Goal: Check status: Check status

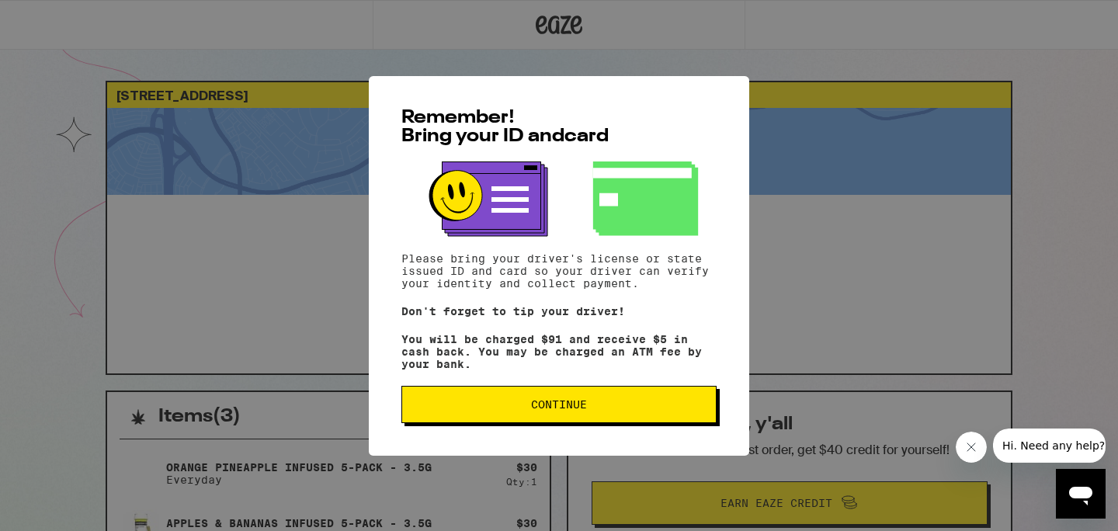
click at [541, 409] on span "Continue" at bounding box center [559, 404] width 56 height 11
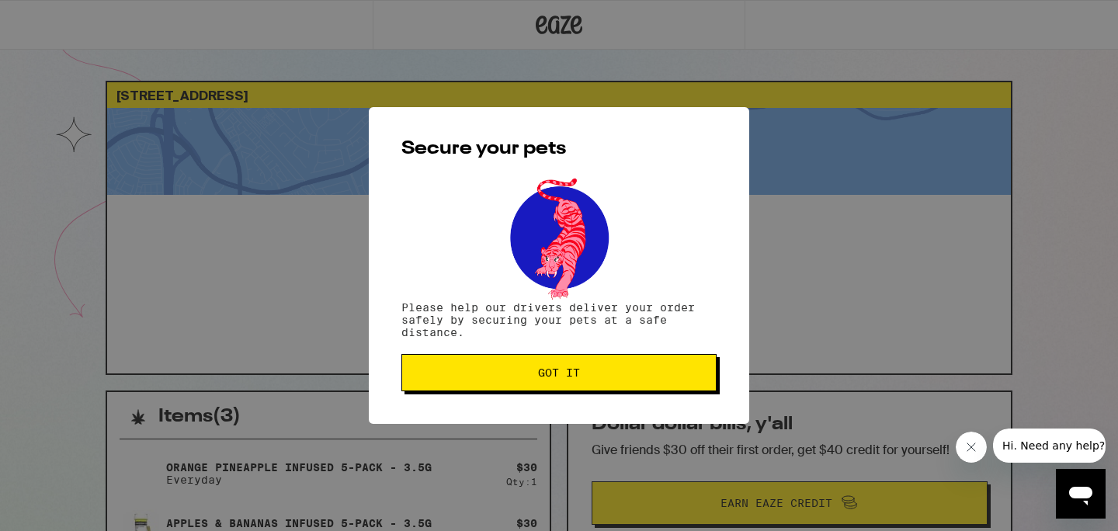
click at [523, 387] on button "Got it" at bounding box center [558, 372] width 315 height 37
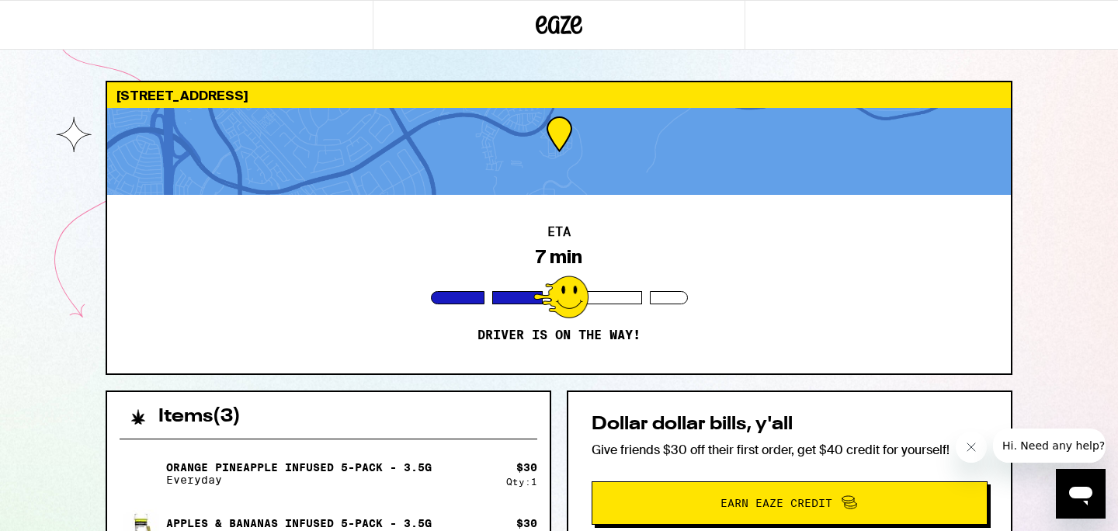
click at [48, 267] on div "[STREET_ADDRESS] ETA 7 min Driver is on the way! Items ( 3 ) Orange Pineapple I…" at bounding box center [559, 456] width 1118 height 912
click at [968, 449] on icon "Close message from company" at bounding box center [971, 447] width 8 height 8
click at [88, 273] on div "[STREET_ADDRESS] ETA 7 min Driver is on the way! Items ( 3 ) Orange Pineapple I…" at bounding box center [559, 456] width 1118 height 912
click at [608, 297] on div at bounding box center [596, 297] width 92 height 13
click at [554, 128] on div at bounding box center [559, 151] width 904 height 87
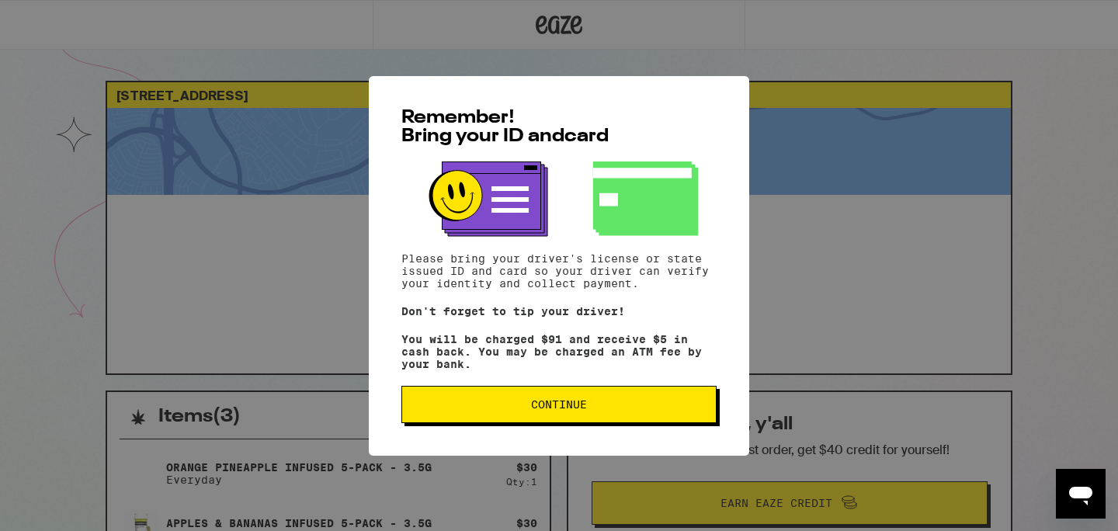
click at [476, 410] on span "Continue" at bounding box center [559, 404] width 289 height 11
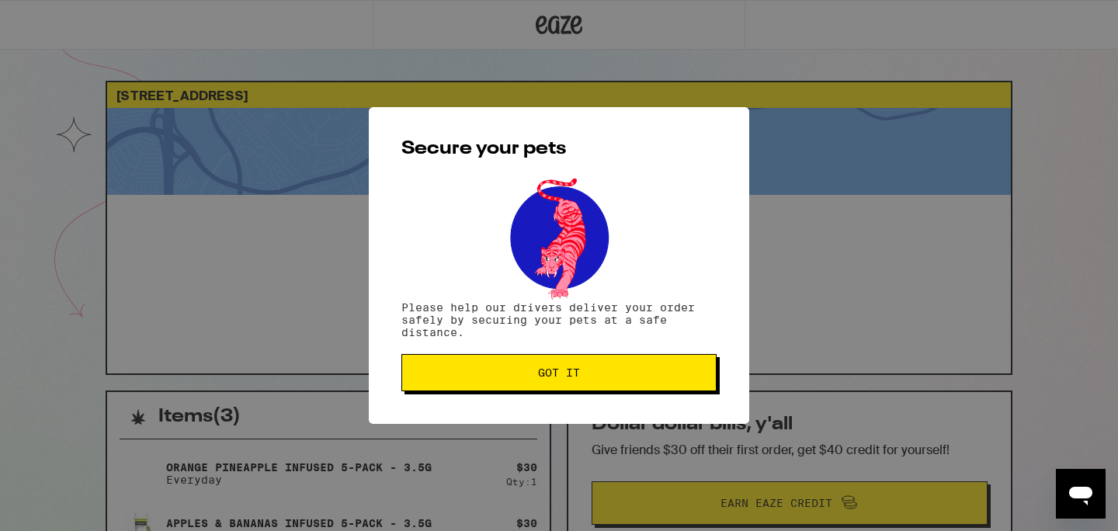
click at [501, 363] on button "Got it" at bounding box center [558, 372] width 315 height 37
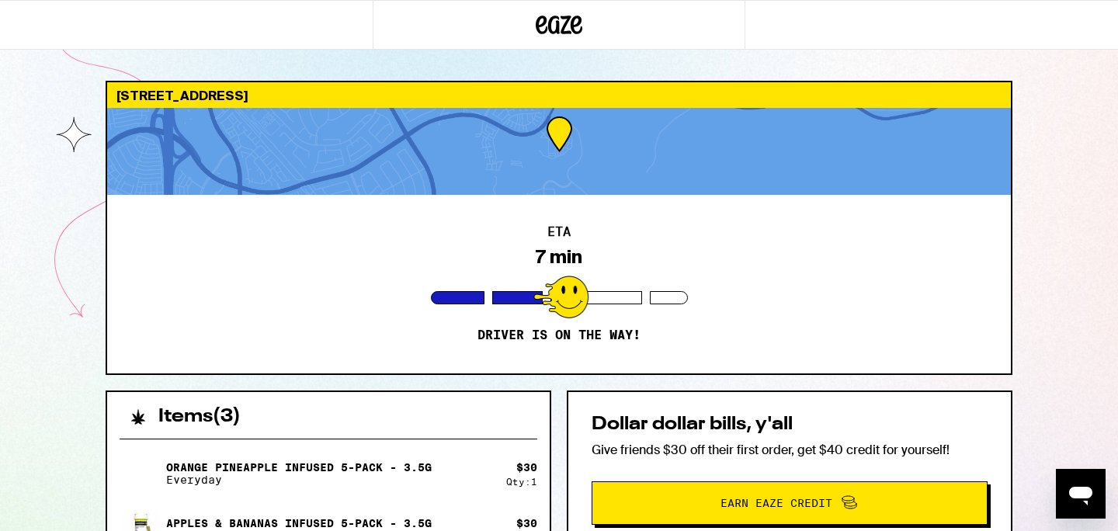
click at [17, 291] on div "[STREET_ADDRESS] ETA 7 min Driver is on the way! Items ( 3 ) Orange Pineapple I…" at bounding box center [559, 456] width 1118 height 912
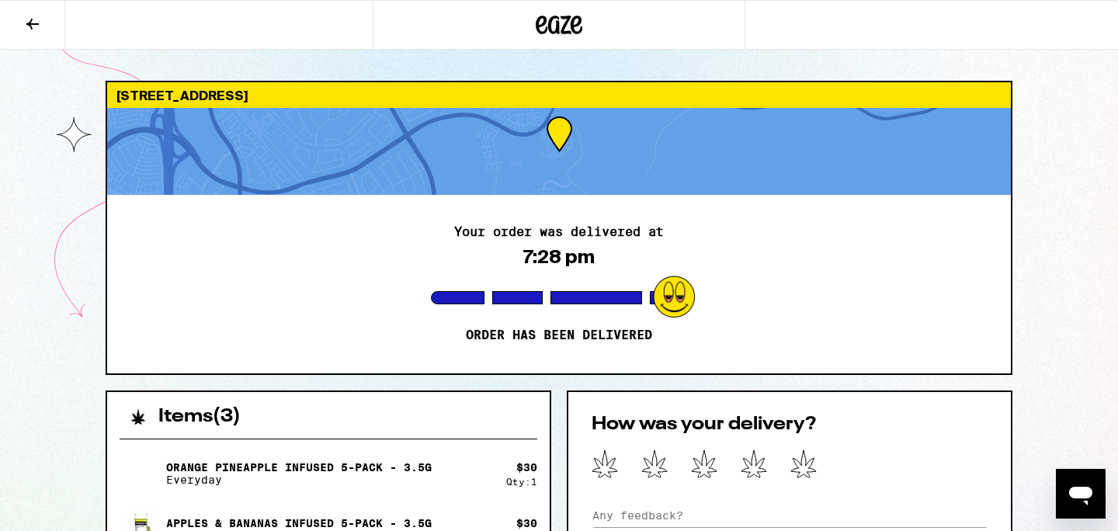
drag, startPoint x: 17, startPoint y: 291, endPoint x: 4, endPoint y: 303, distance: 17.6
click at [5, 303] on div "1613 Paseo Lyra Chula Vista 91915 Your order was delivered at 7:28 pm Order has…" at bounding box center [559, 538] width 1118 height 1077
drag, startPoint x: 4, startPoint y: 303, endPoint x: 0, endPoint y: 105, distance: 198.0
click at [0, 105] on div "1613 Paseo Lyra Chula Vista 91915 Your order was delivered at 7:28 pm Order has…" at bounding box center [559, 538] width 1118 height 1077
